Goal: Task Accomplishment & Management: Complete application form

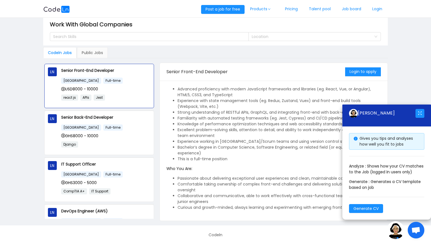
scroll to position [7, 0]
click at [368, 74] on button "Login to apply" at bounding box center [363, 71] width 36 height 9
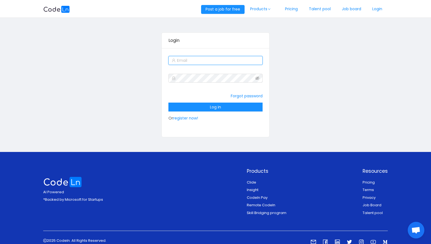
type input "[EMAIL_ADDRESS][DOMAIN_NAME]"
click at [226, 69] on form "[EMAIL_ADDRESS][DOMAIN_NAME] Forgot password Log in Or register now!" at bounding box center [215, 89] width 94 height 69
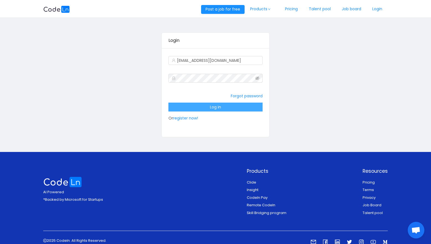
click at [226, 106] on button "Log in" at bounding box center [215, 106] width 94 height 9
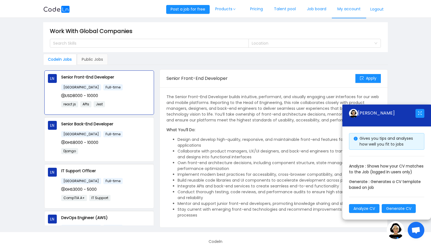
click at [343, 11] on link "My account" at bounding box center [349, 9] width 34 height 18
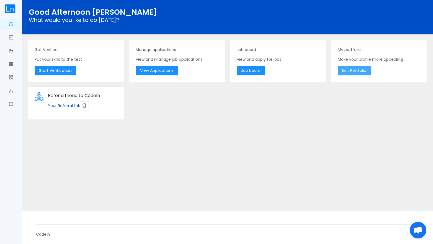
click at [362, 72] on button "Edit Portfolio" at bounding box center [354, 70] width 33 height 9
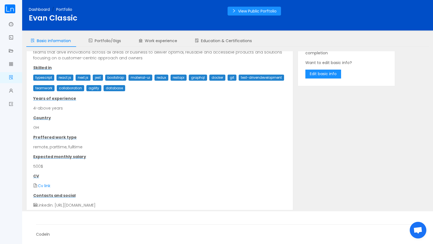
scroll to position [40, 0]
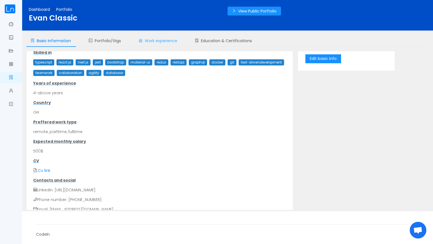
click at [174, 43] on span "Work experience" at bounding box center [158, 41] width 38 height 6
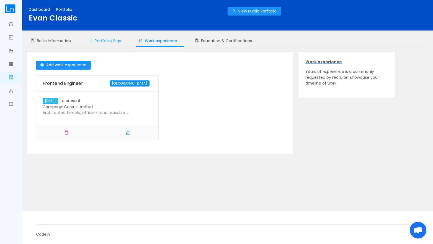
click at [119, 40] on span "Portfolio/Gigs" at bounding box center [105, 41] width 32 height 6
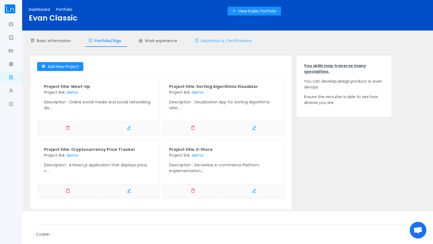
click at [211, 41] on span "Education & Certifications" at bounding box center [223, 41] width 57 height 6
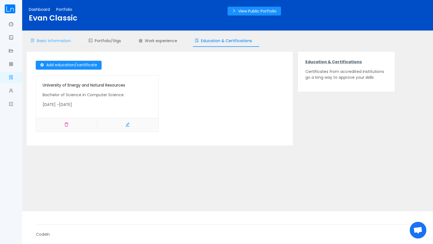
click at [59, 38] on span "Basic information" at bounding box center [51, 41] width 40 height 6
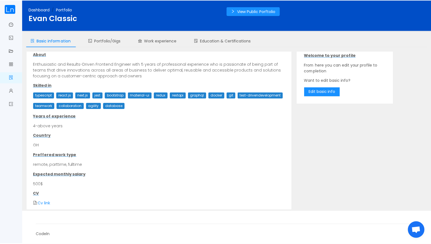
scroll to position [0, 0]
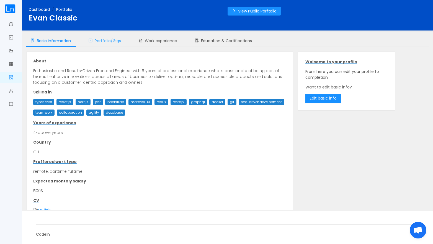
click at [119, 43] on span "Portfolio/Gigs" at bounding box center [105, 41] width 32 height 6
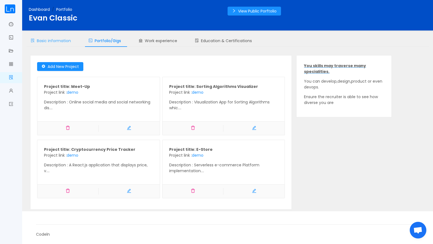
click at [47, 38] on span "Basic information" at bounding box center [51, 41] width 40 height 6
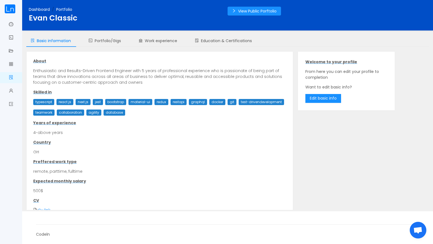
click at [36, 8] on link "Dashboard" at bounding box center [39, 10] width 21 height 6
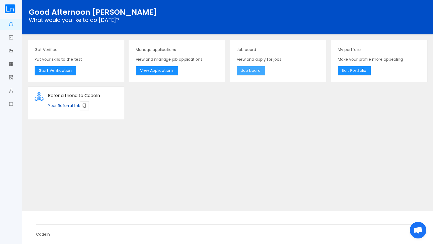
click at [241, 67] on button "Job board" at bounding box center [251, 70] width 28 height 9
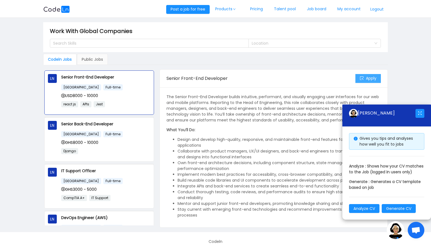
click at [372, 77] on button "Apply" at bounding box center [367, 78] width 25 height 9
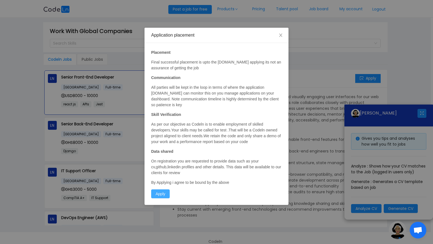
click at [166, 191] on button "Apply" at bounding box center [160, 193] width 19 height 9
